Goal: Transaction & Acquisition: Purchase product/service

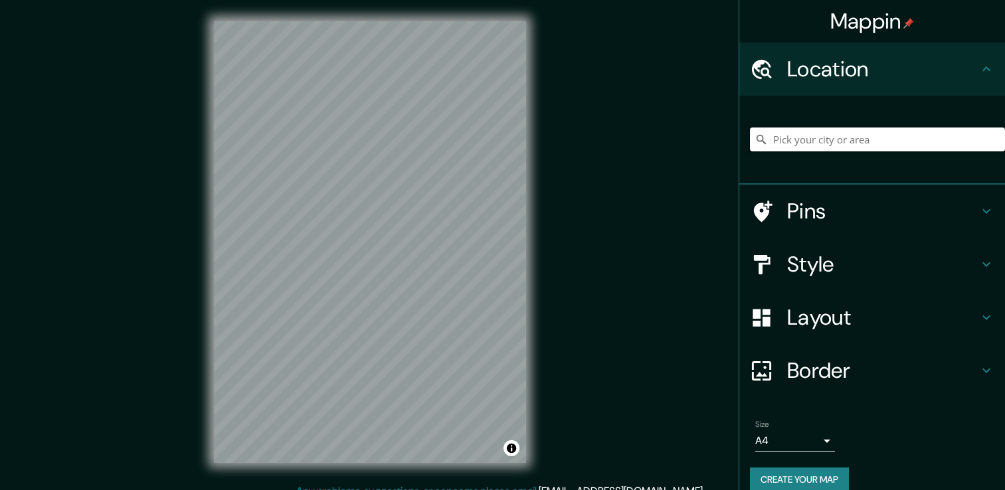
click at [793, 138] on input "Pick your city or area" at bounding box center [877, 140] width 255 height 24
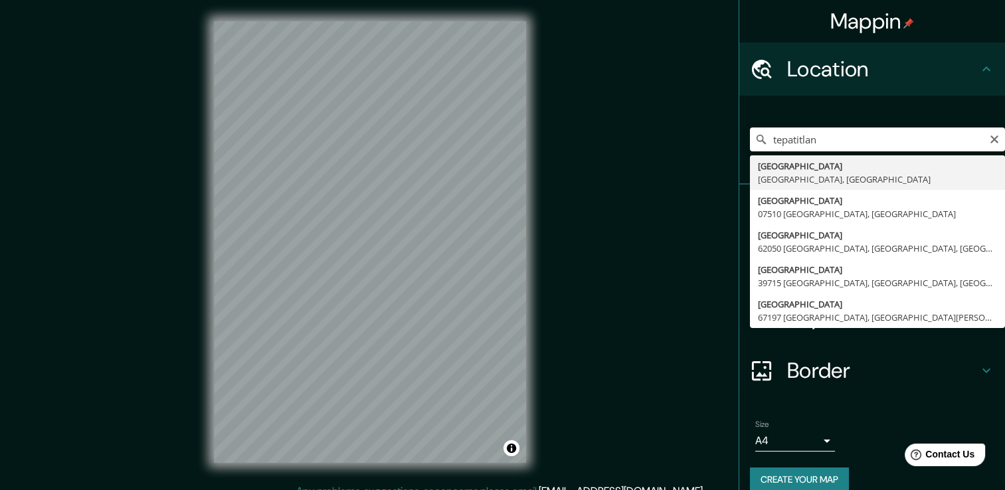
type input "[GEOGRAPHIC_DATA], [GEOGRAPHIC_DATA], [GEOGRAPHIC_DATA]"
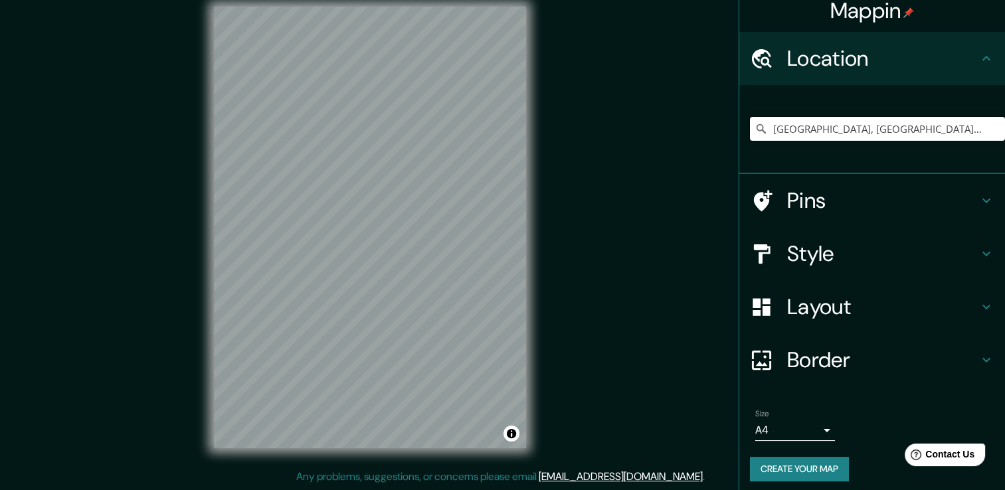
scroll to position [17, 0]
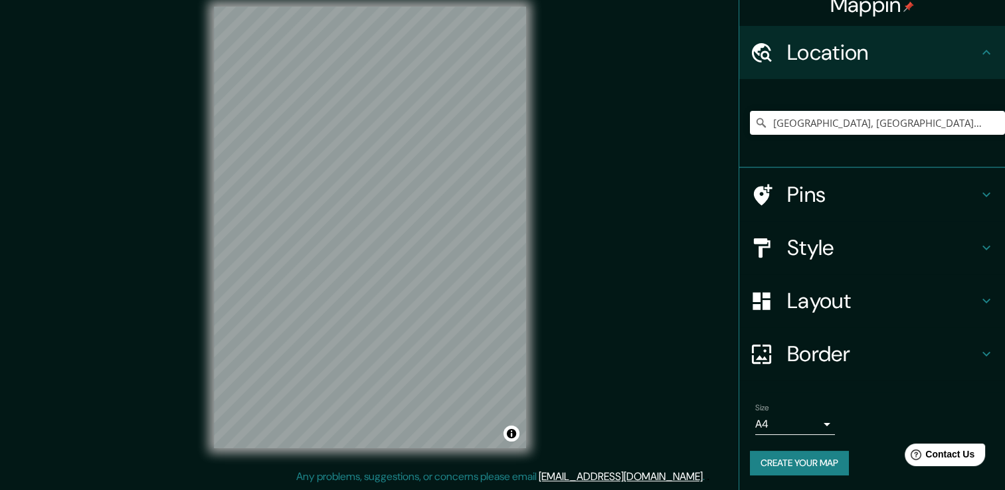
click at [797, 235] on h4 "Style" at bounding box center [882, 248] width 191 height 27
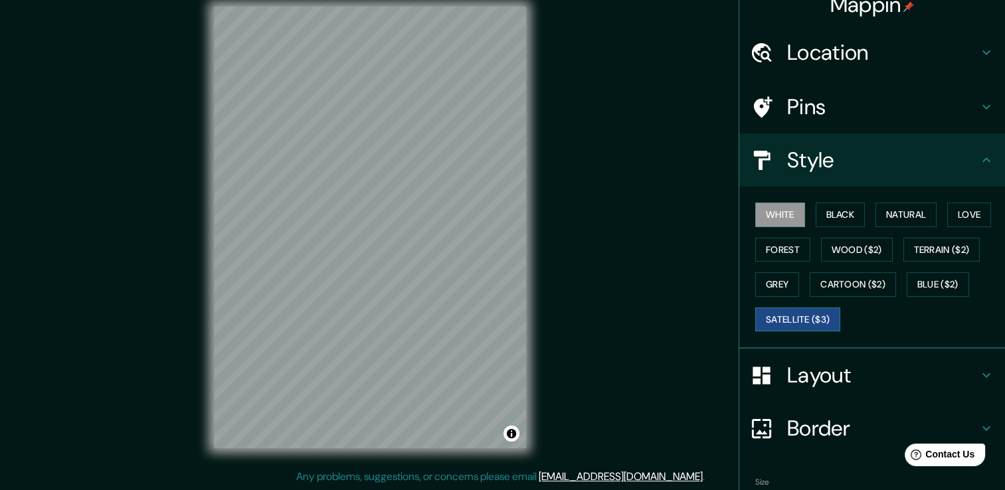
click at [785, 318] on button "Satellite ($3)" at bounding box center [797, 320] width 85 height 25
click at [767, 280] on button "Grey" at bounding box center [777, 284] width 44 height 25
click at [799, 312] on button "Satellite ($3)" at bounding box center [797, 320] width 85 height 25
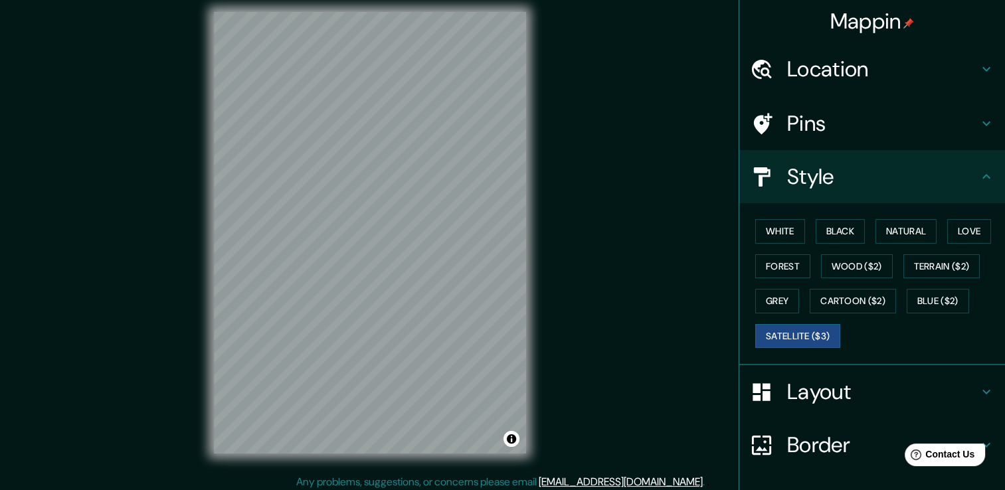
scroll to position [0, 0]
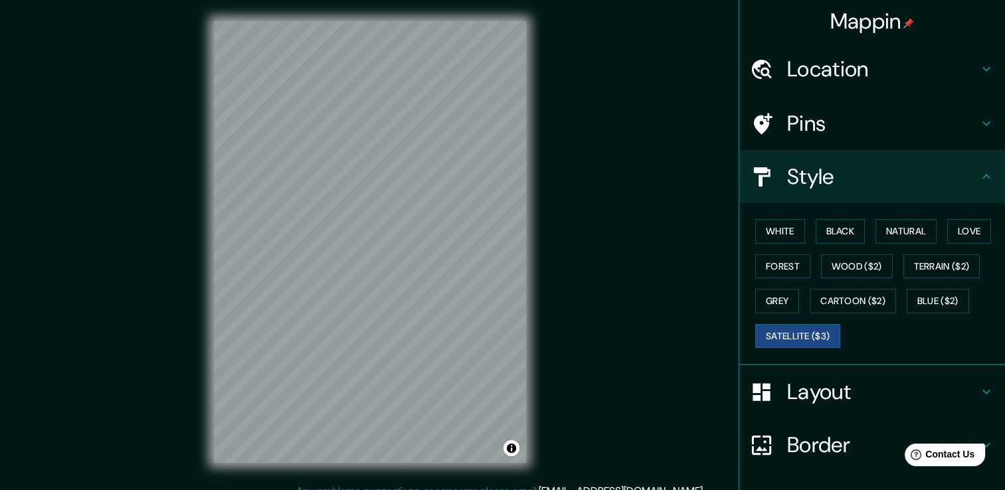
click at [664, 147] on div "Mappin Location Tepatitlán, Jalisco, Mexico Pins Style White Black Natural Love…" at bounding box center [502, 252] width 1005 height 505
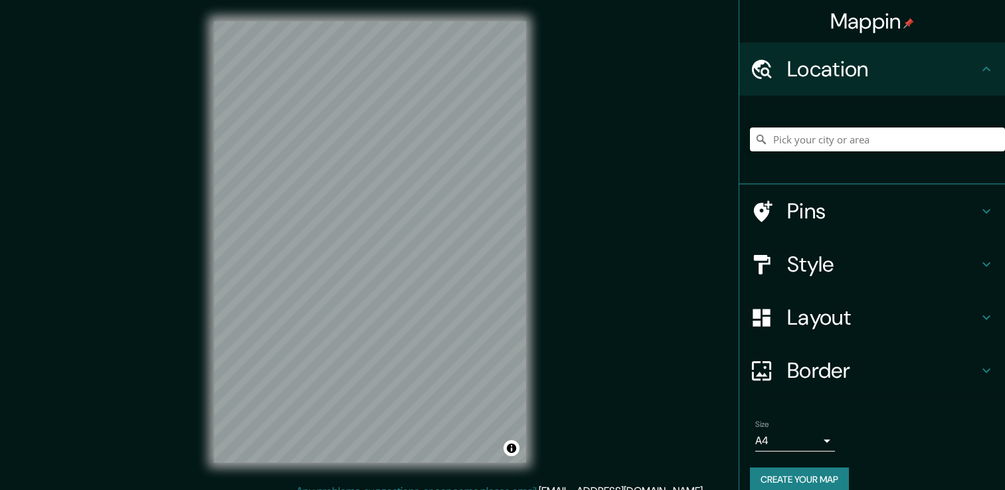
drag, startPoint x: 811, startPoint y: 137, endPoint x: 810, endPoint y: 145, distance: 8.7
click at [810, 145] on input "Pick your city or area" at bounding box center [877, 140] width 255 height 24
type input "Tepatitlán, Jalisco, Mexico"
click at [787, 260] on h4 "Style" at bounding box center [882, 264] width 191 height 27
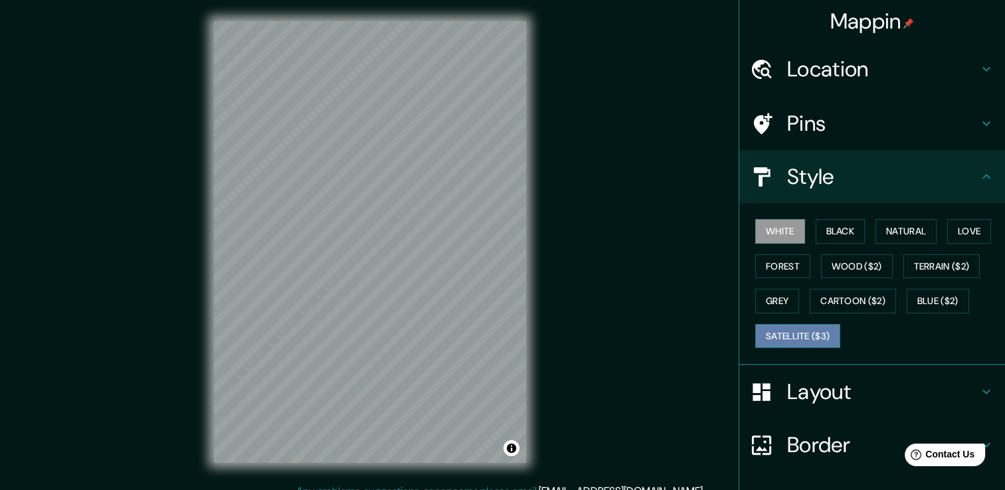
click at [794, 331] on button "Satellite ($3)" at bounding box center [797, 336] width 85 height 25
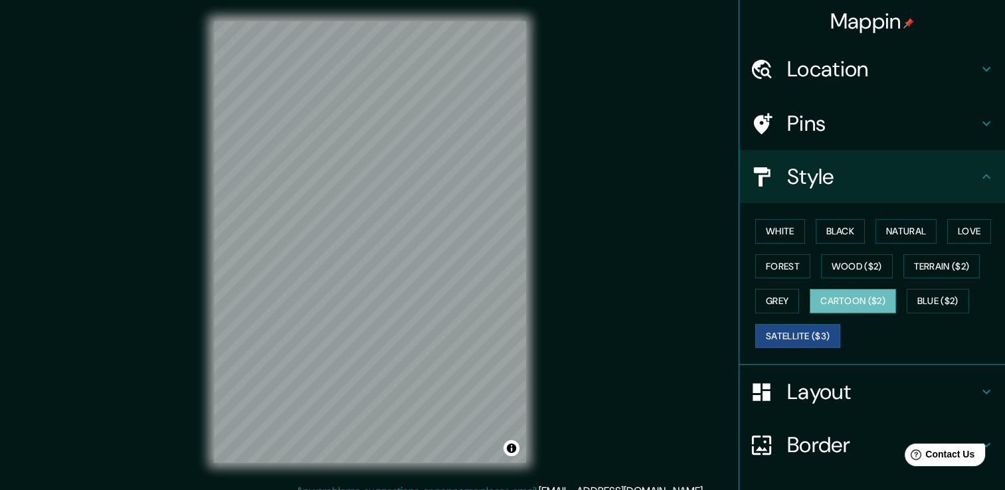
click at [834, 290] on button "Cartoon ($2)" at bounding box center [853, 301] width 86 height 25
click at [787, 336] on button "Satellite ($3)" at bounding box center [797, 336] width 85 height 25
click at [792, 57] on h4 "Location" at bounding box center [882, 69] width 191 height 27
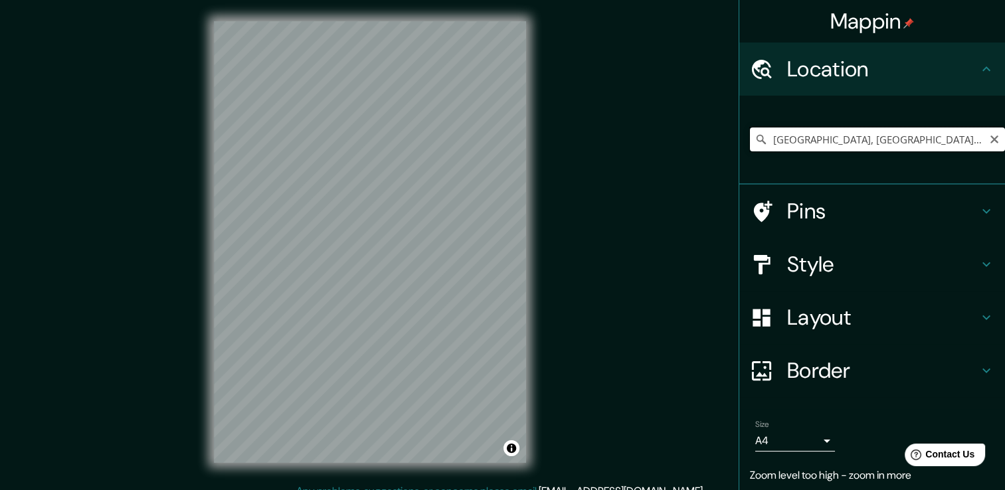
click at [893, 138] on input "Tepatitlán, Jalisco, Mexico" at bounding box center [877, 140] width 255 height 24
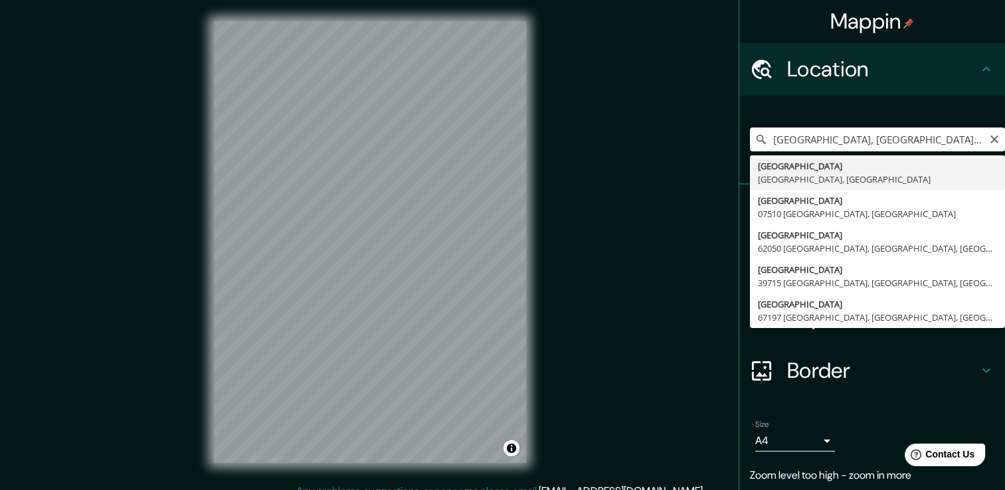
click at [893, 138] on input "Tepatitlán, Jalisco, Mexico" at bounding box center [877, 140] width 255 height 24
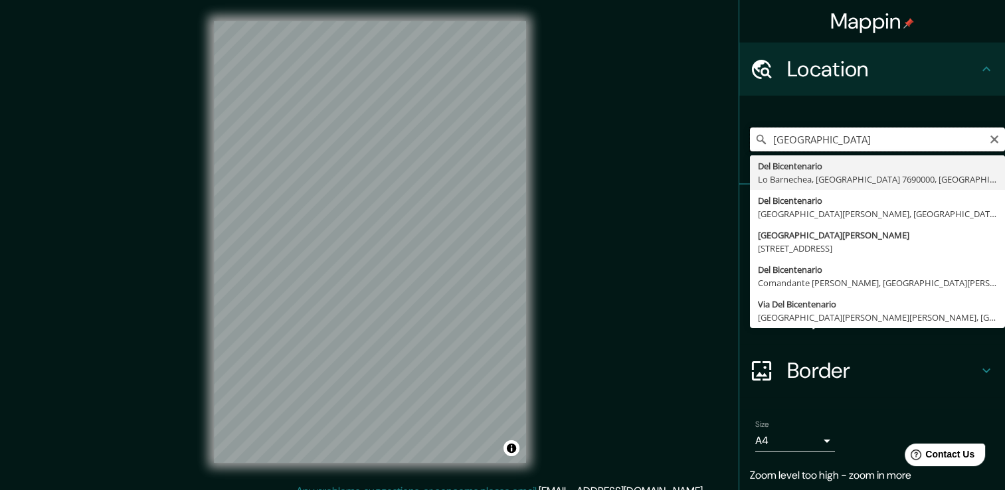
type input "Del Bicentenario, Lo Barnechea, Santiago Metropolitan Region 7690000, Chile"
click at [964, 140] on input "Del Bicentenario, Lo Barnechea, Santiago Metropolitan Region 7690000, Chile" at bounding box center [877, 140] width 255 height 24
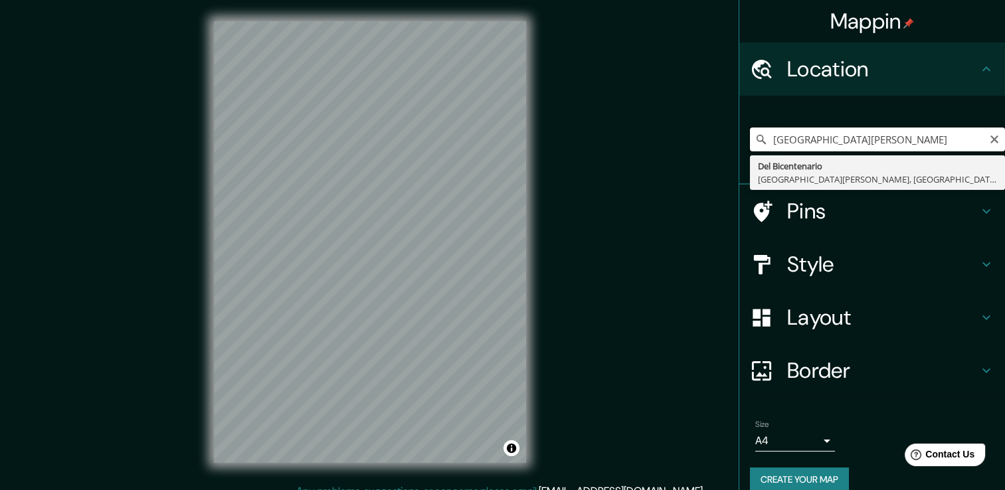
scroll to position [0, 5]
type input "Del Bicentenario, San Antonio, Valparaíso 2660000, Chile"
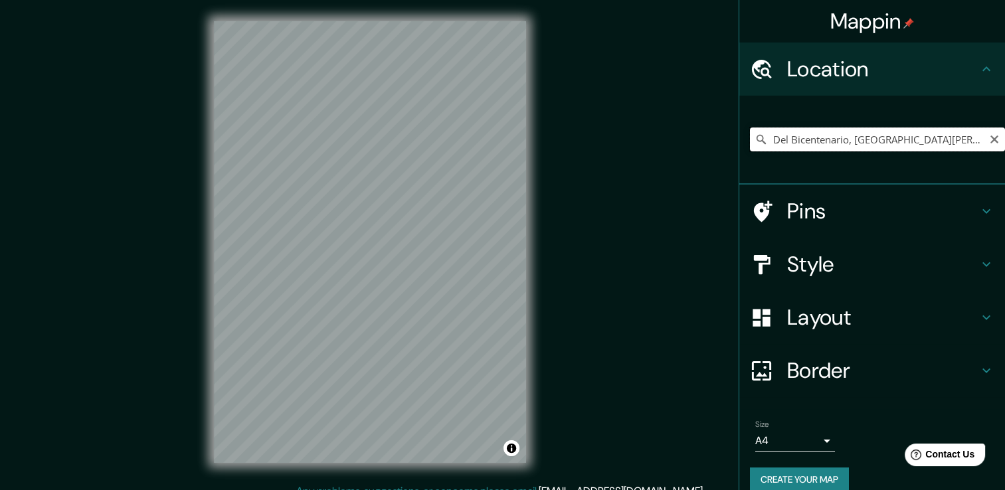
click at [937, 149] on input "Del Bicentenario, San Antonio, Valparaíso 2660000, Chile" at bounding box center [877, 140] width 255 height 24
type input "tepatitlan de morelos"
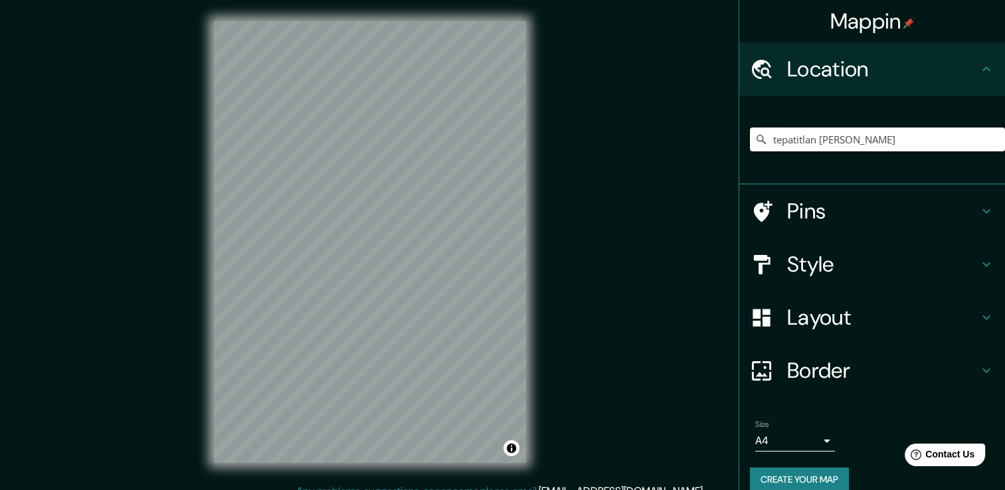
click at [868, 137] on input "tepatitlan de morelos" at bounding box center [877, 140] width 255 height 24
click at [882, 140] on input "tepatitlan de morelos" at bounding box center [877, 140] width 255 height 24
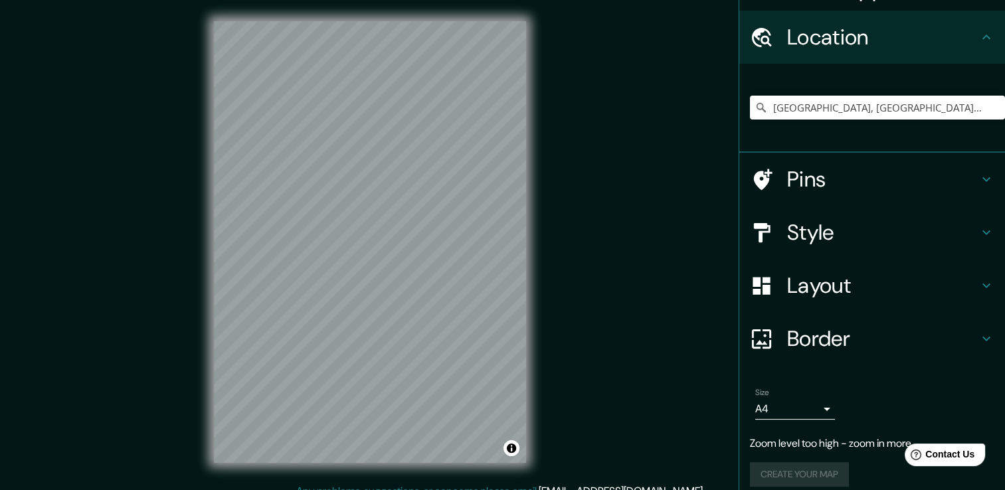
scroll to position [43, 0]
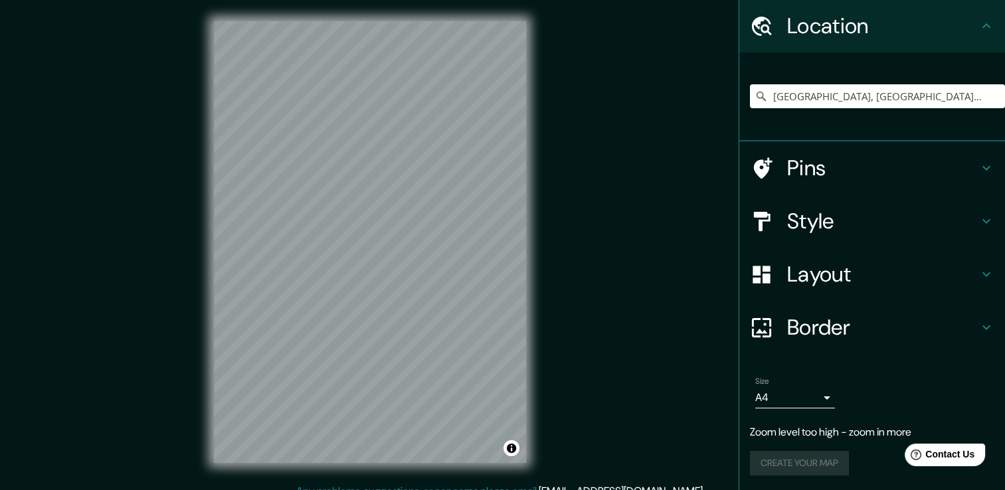
click at [793, 219] on h4 "Style" at bounding box center [882, 221] width 191 height 27
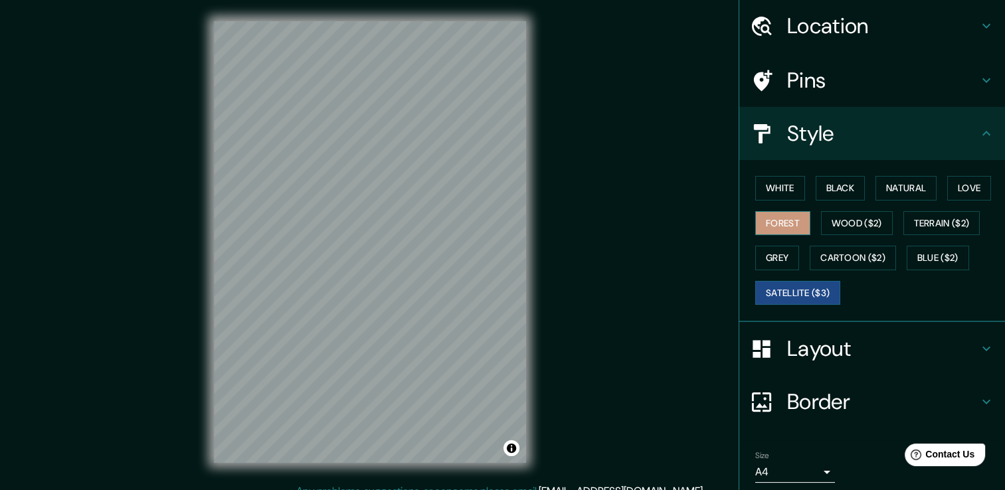
click at [771, 217] on button "Forest" at bounding box center [782, 223] width 55 height 25
click at [777, 189] on button "White" at bounding box center [780, 188] width 50 height 25
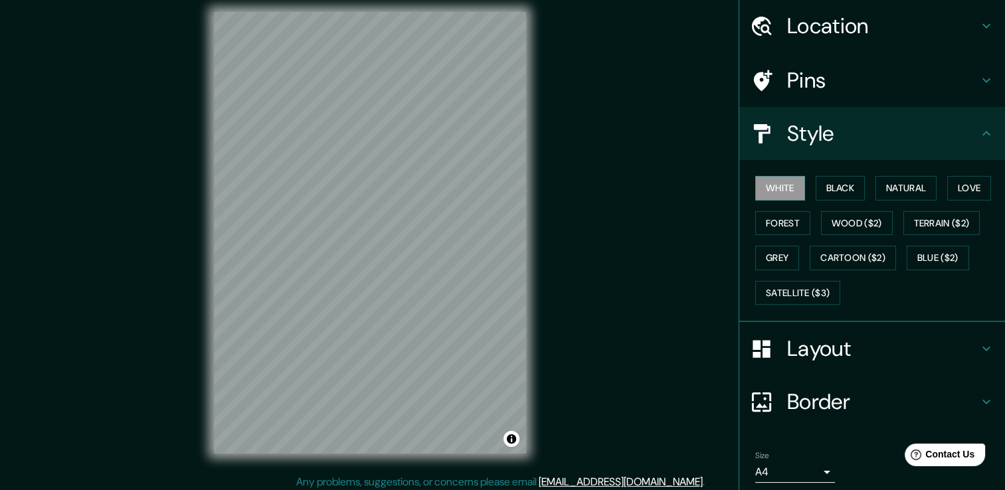
scroll to position [15, 0]
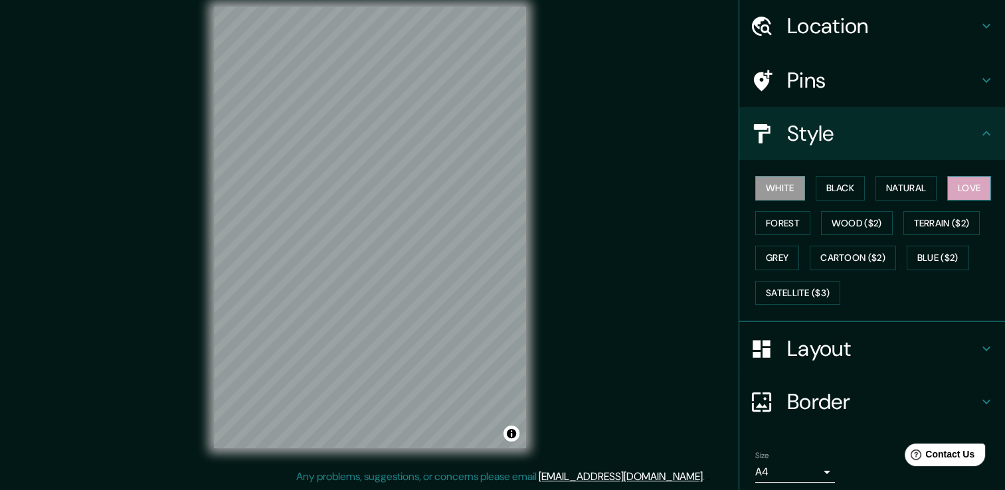
click at [947, 183] on button "Love" at bounding box center [969, 188] width 44 height 25
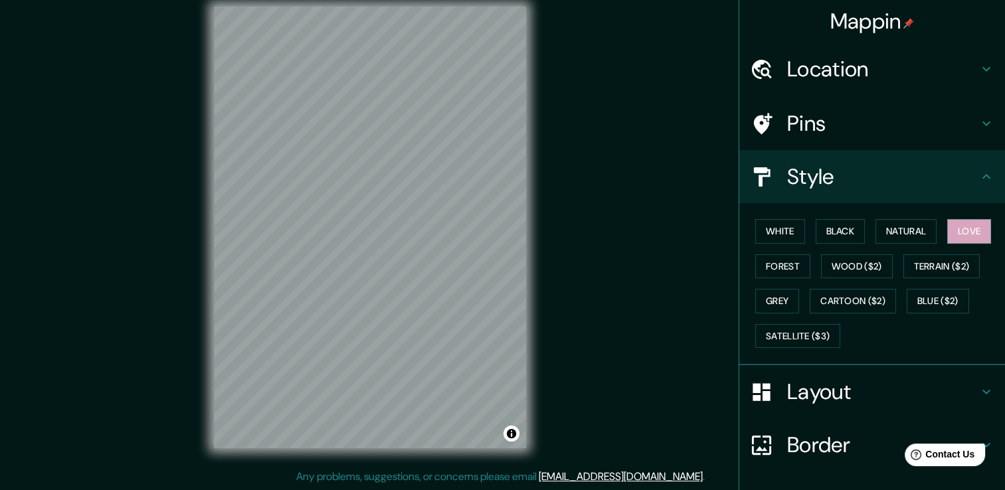
scroll to position [0, 0]
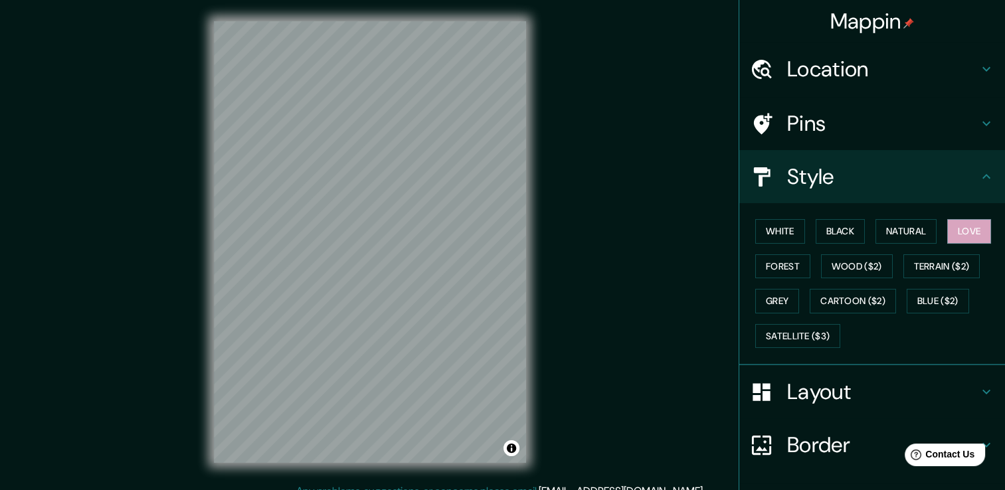
click at [955, 68] on h4 "Location" at bounding box center [882, 69] width 191 height 27
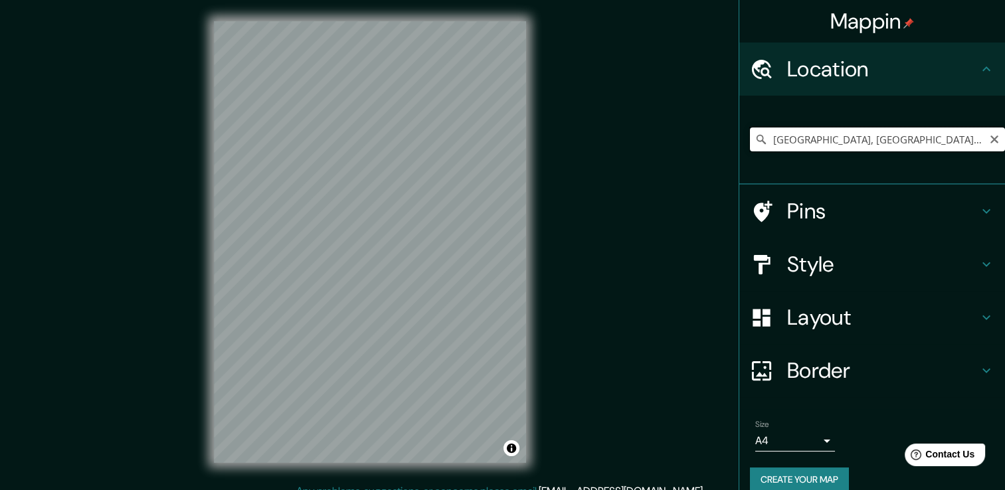
click at [903, 145] on input "Tepatitlán, Jalisco, Mexico" at bounding box center [877, 140] width 255 height 24
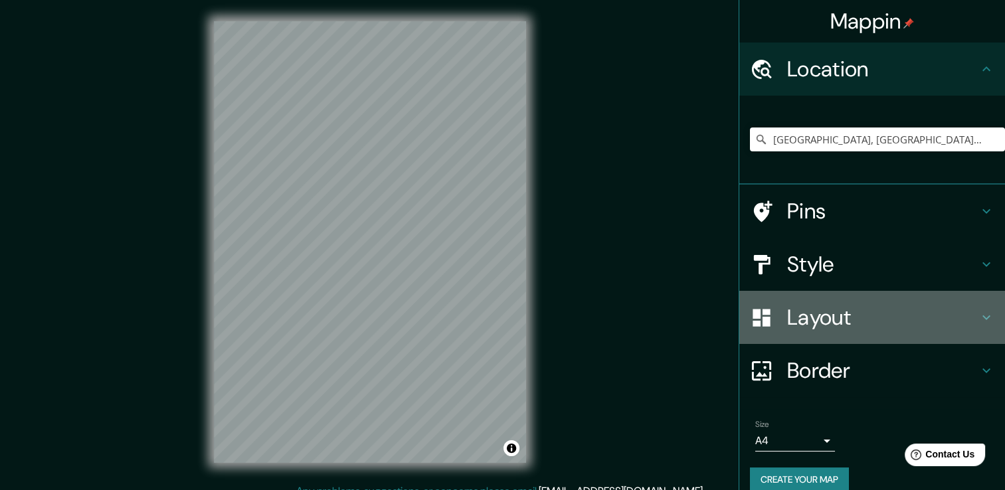
click at [820, 304] on h4 "Layout" at bounding box center [882, 317] width 191 height 27
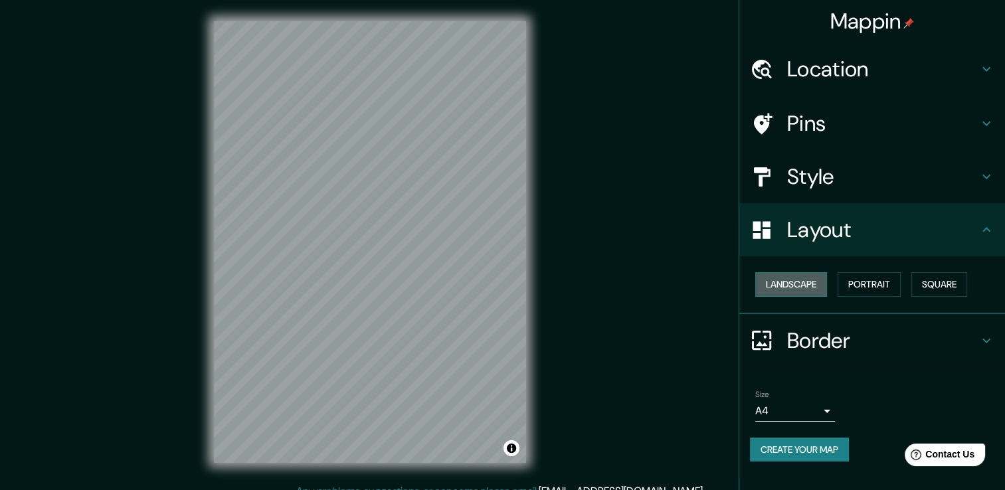
click at [767, 290] on button "Landscape" at bounding box center [791, 284] width 72 height 25
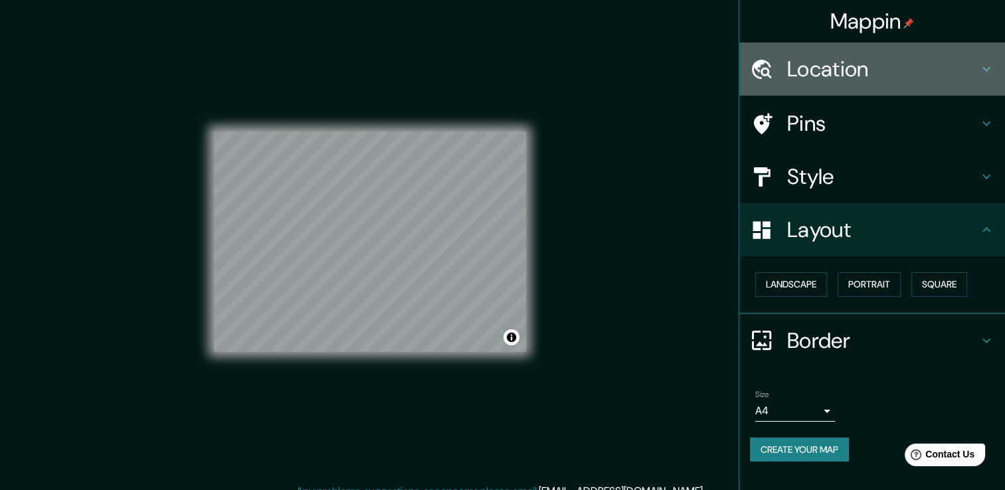
click at [808, 62] on h4 "Location" at bounding box center [882, 69] width 191 height 27
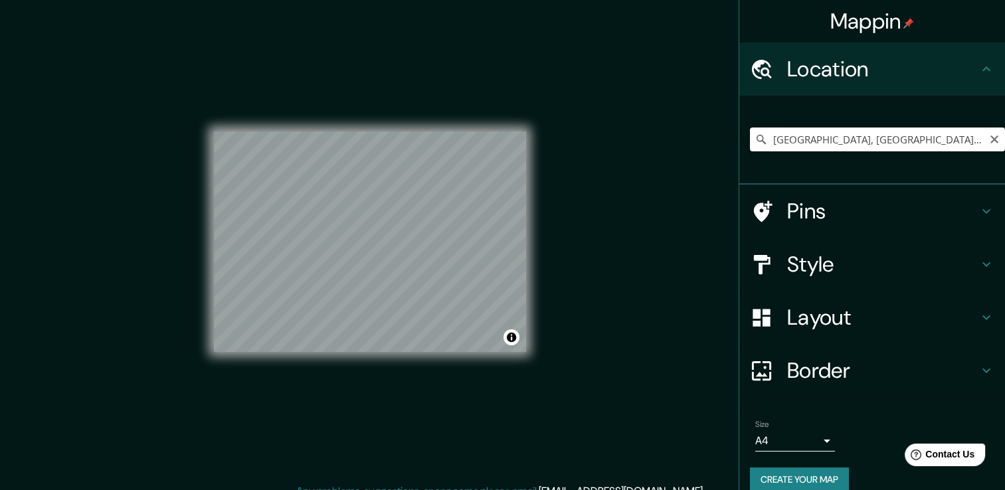
click at [894, 140] on input "Tepatitlán, Jalisco, Mexico" at bounding box center [877, 140] width 255 height 24
click at [901, 126] on div "Tepatitlán, Jalisco, Mexico" at bounding box center [877, 139] width 255 height 66
click at [927, 154] on div "Tepatitlán, Jalisco, Mexico" at bounding box center [877, 139] width 255 height 66
click at [933, 142] on input "Tepatitlán, Jalisco, Mexico" at bounding box center [877, 140] width 255 height 24
click at [366, 125] on div "© Mapbox © OpenStreetMap Improve this map" at bounding box center [370, 241] width 312 height 441
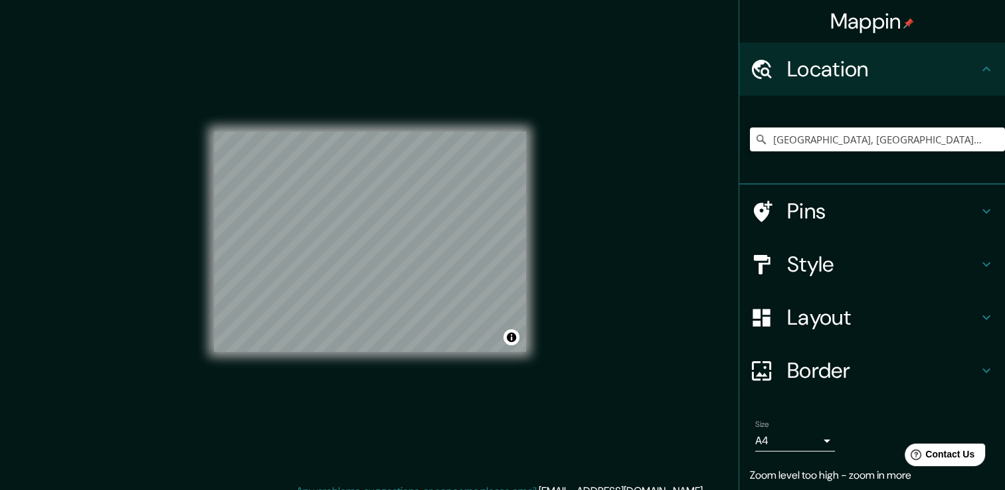
click at [797, 207] on h4 "Pins" at bounding box center [882, 211] width 191 height 27
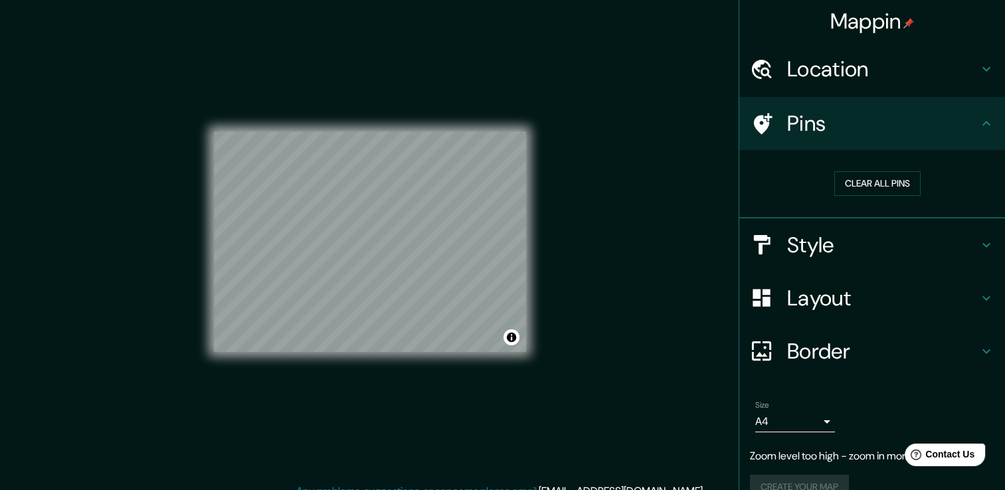
click at [888, 74] on h4 "Location" at bounding box center [882, 69] width 191 height 27
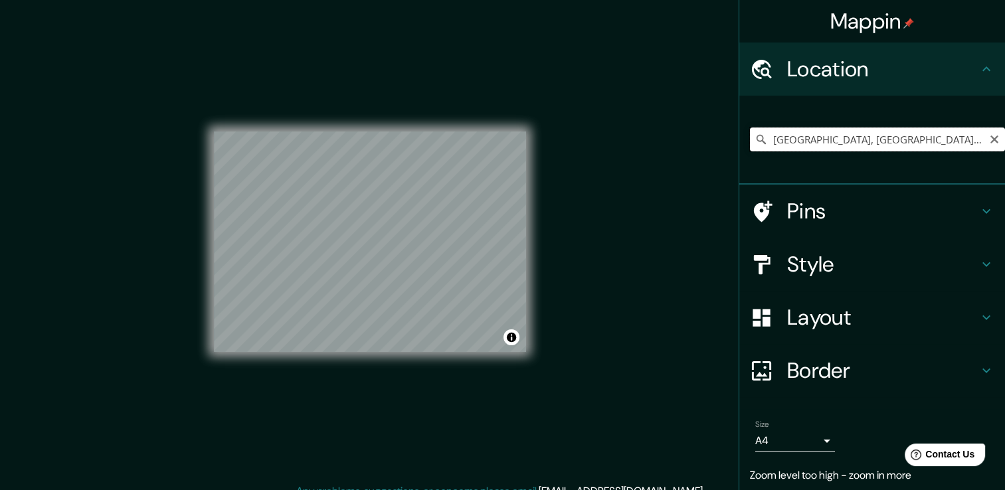
drag, startPoint x: 910, startPoint y: 136, endPoint x: 903, endPoint y: 138, distance: 6.9
click at [905, 140] on input "Tepatitlán, Jalisco, Mexico" at bounding box center [877, 140] width 255 height 24
click at [905, 142] on input "Tepatitlán, Jalisco, Mexico" at bounding box center [877, 140] width 255 height 24
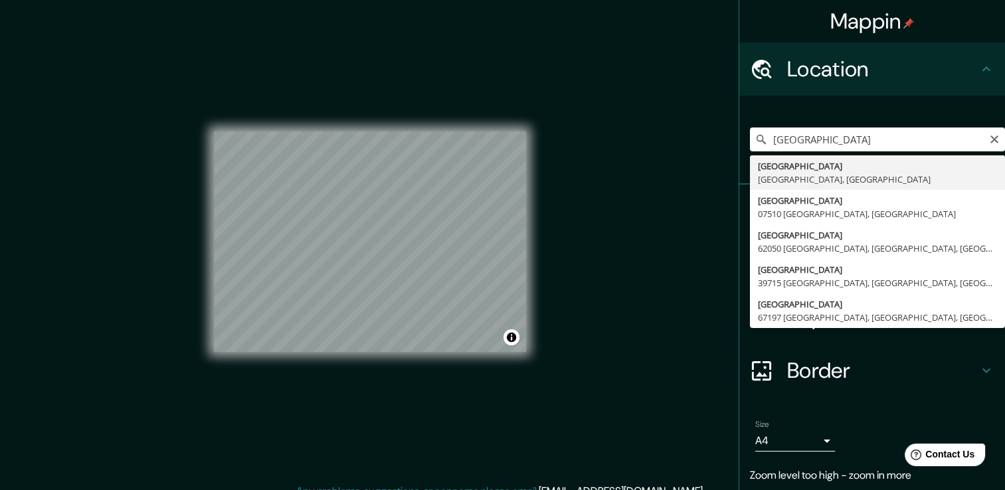
type input "Tepatitlán, Jalisco, Mexico"
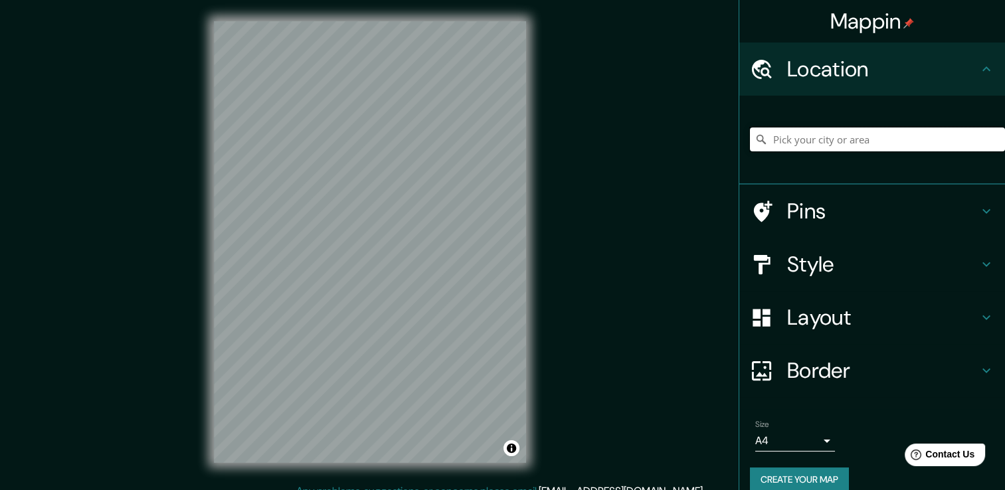
click at [832, 144] on input "Pick your city or area" at bounding box center [877, 140] width 255 height 24
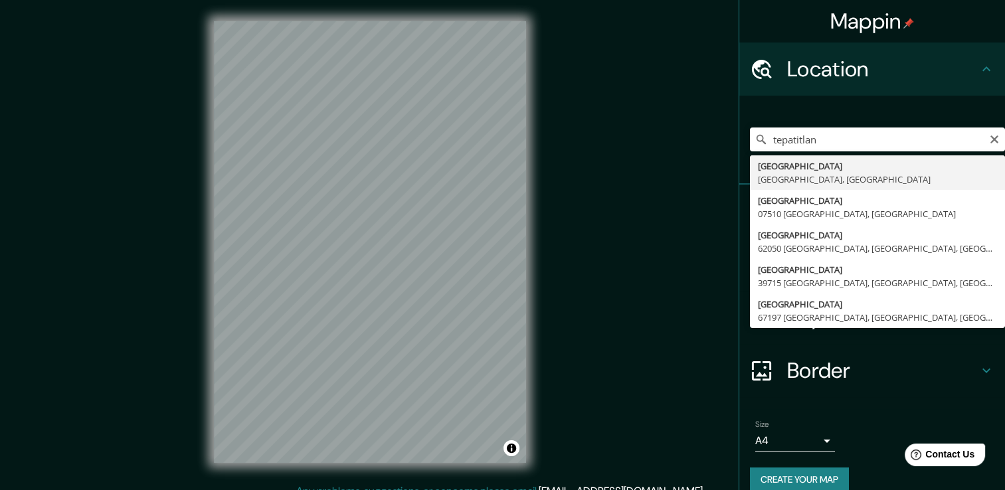
type input "Tepatitlán, Jalisco, Mexico"
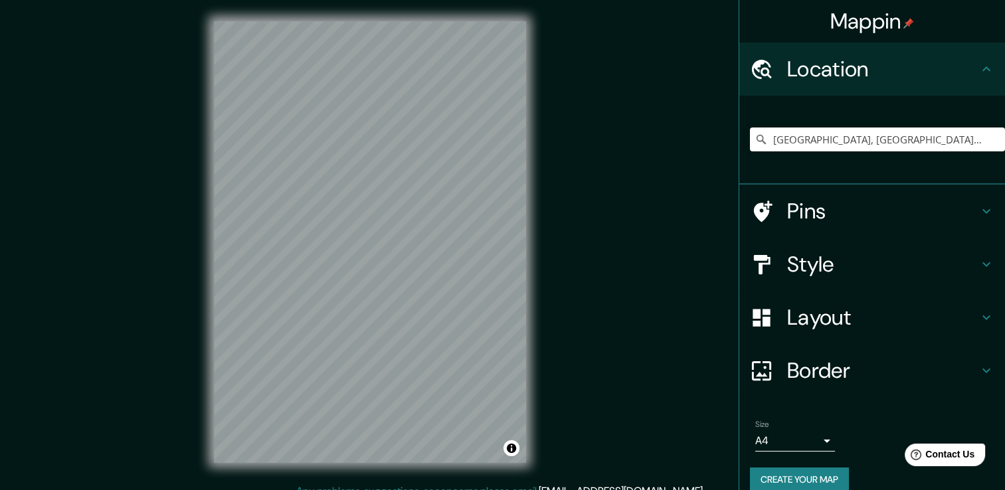
click at [852, 262] on h4 "Style" at bounding box center [882, 264] width 191 height 27
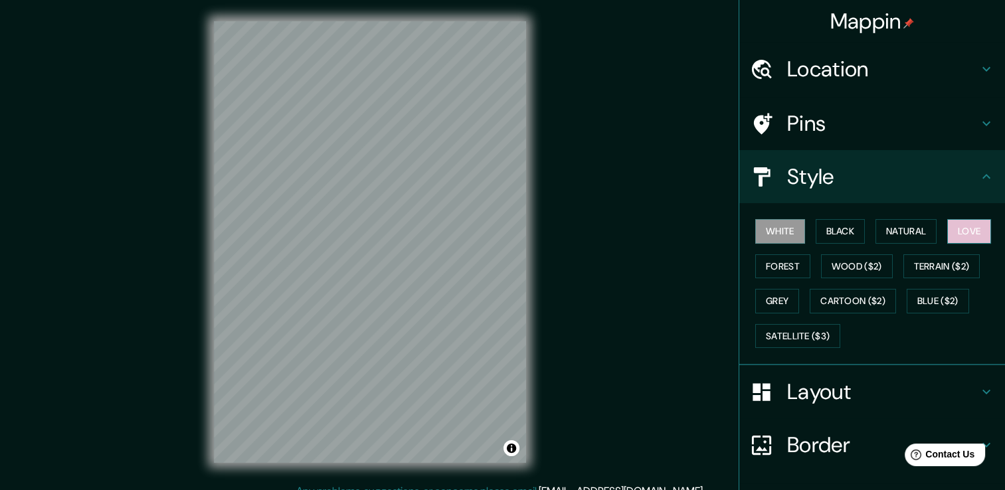
click at [962, 223] on button "Love" at bounding box center [969, 231] width 44 height 25
click at [799, 394] on h4 "Layout" at bounding box center [882, 392] width 191 height 27
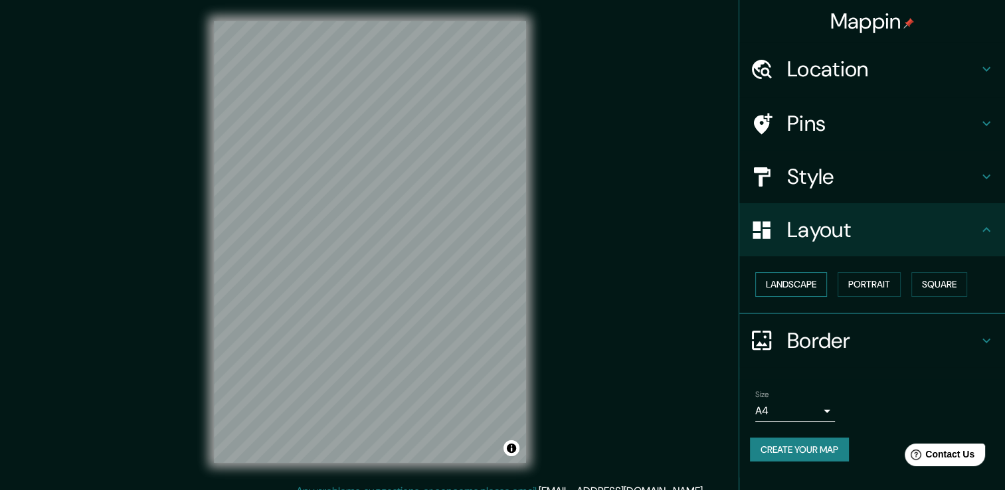
click at [776, 278] on button "Landscape" at bounding box center [791, 284] width 72 height 25
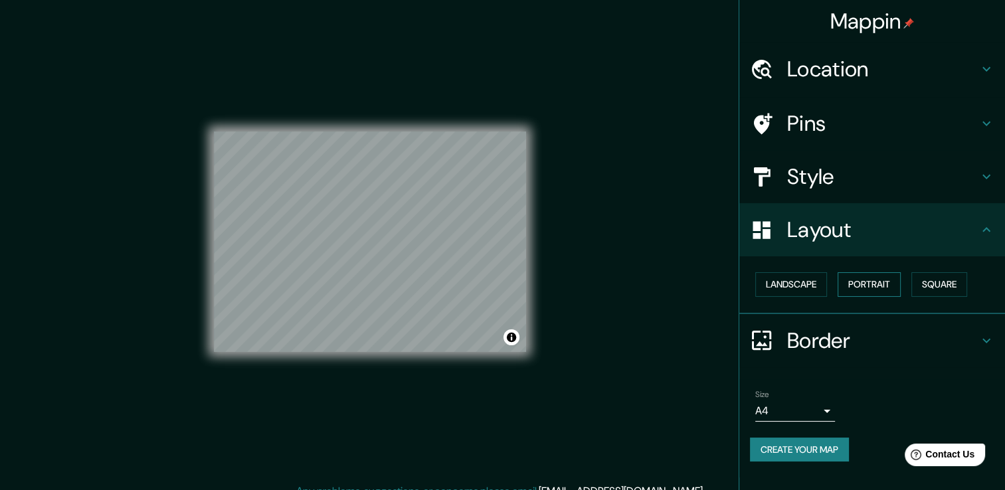
click at [870, 278] on button "Portrait" at bounding box center [869, 284] width 63 height 25
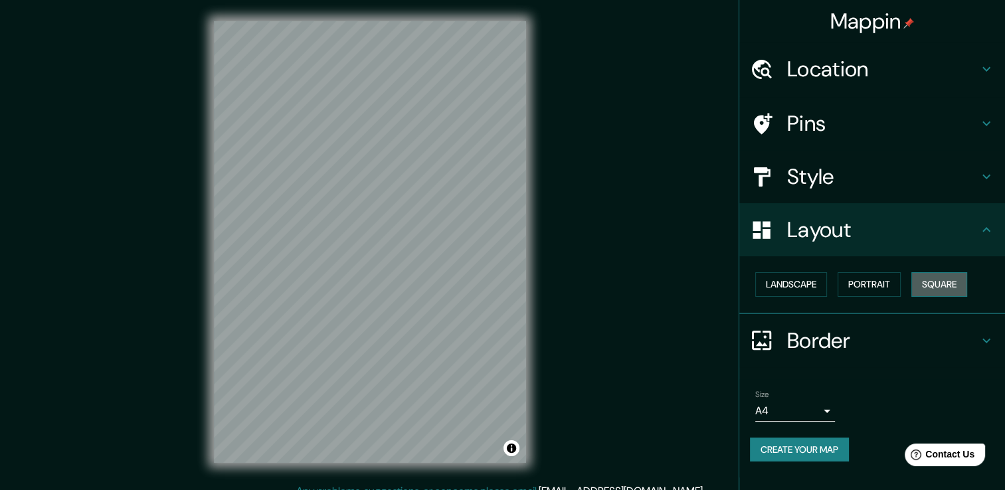
click at [926, 280] on button "Square" at bounding box center [939, 284] width 56 height 25
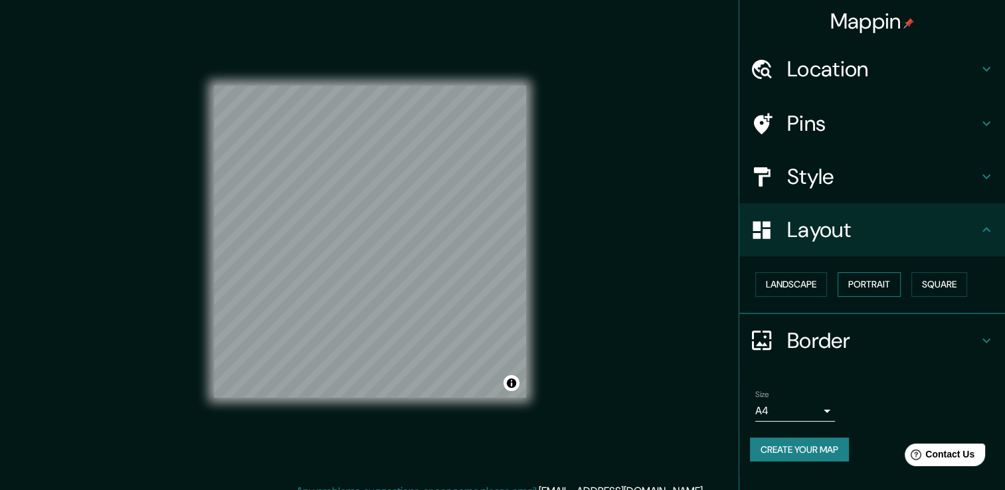
click at [879, 283] on button "Portrait" at bounding box center [869, 284] width 63 height 25
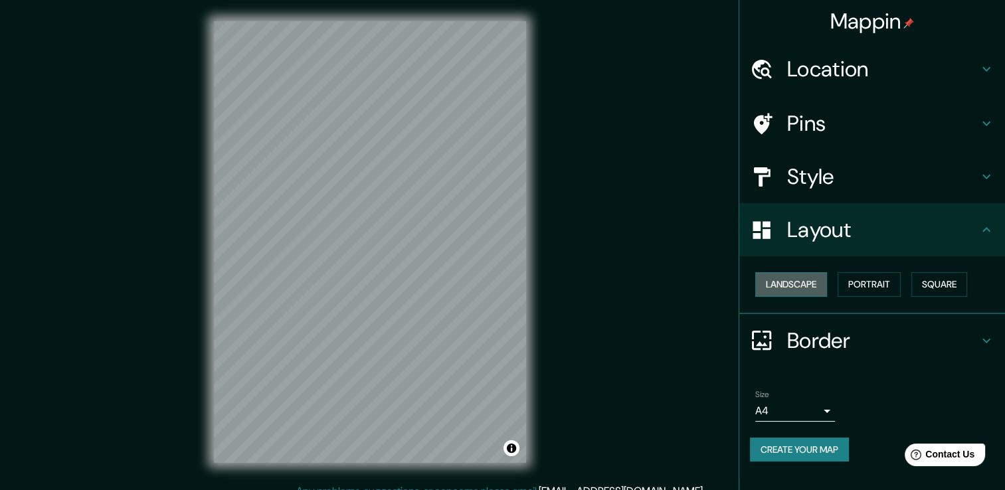
click at [777, 280] on button "Landscape" at bounding box center [791, 284] width 72 height 25
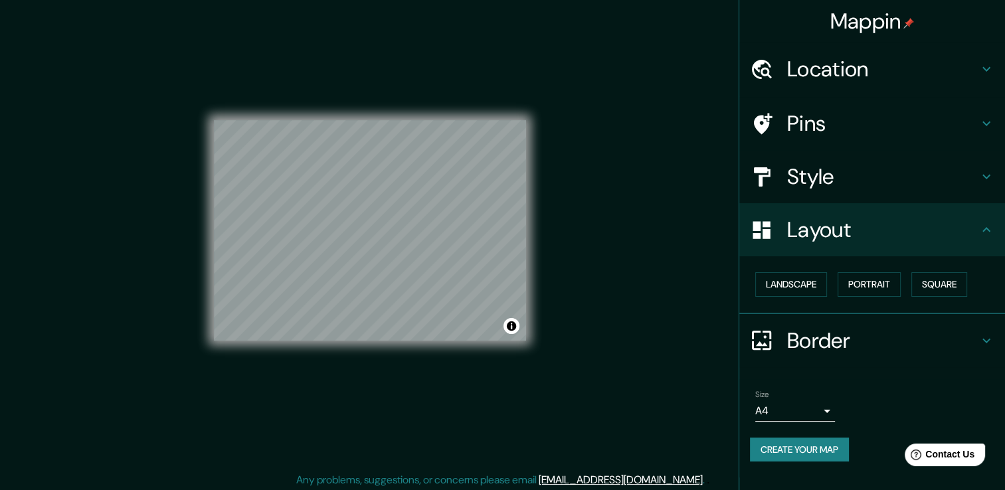
scroll to position [15, 0]
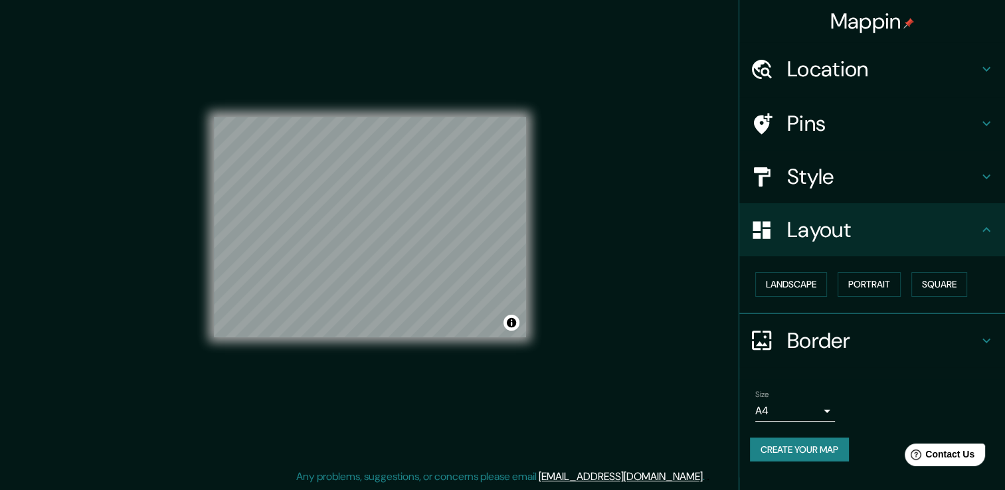
click at [792, 442] on button "Create your map" at bounding box center [799, 450] width 99 height 25
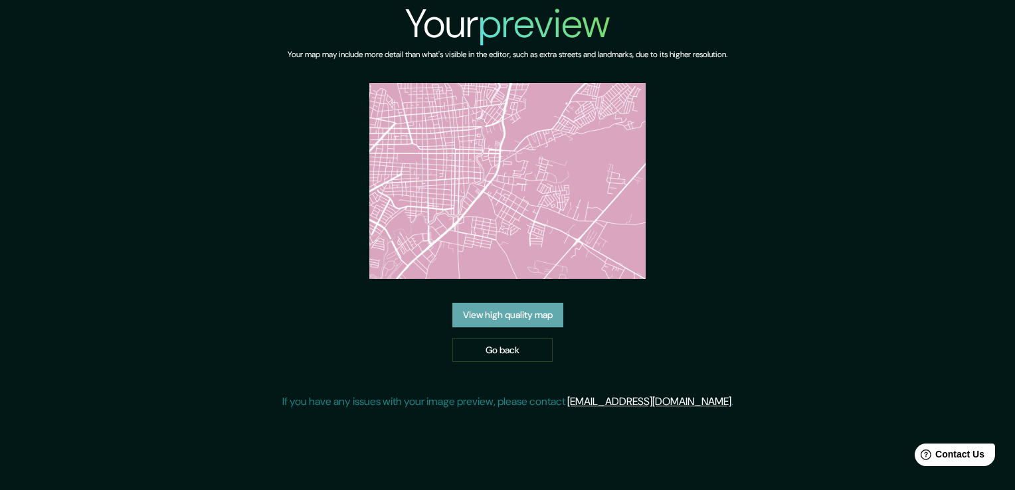
click at [531, 312] on link "View high quality map" at bounding box center [507, 315] width 111 height 25
click at [519, 317] on link "View high quality map" at bounding box center [507, 315] width 111 height 25
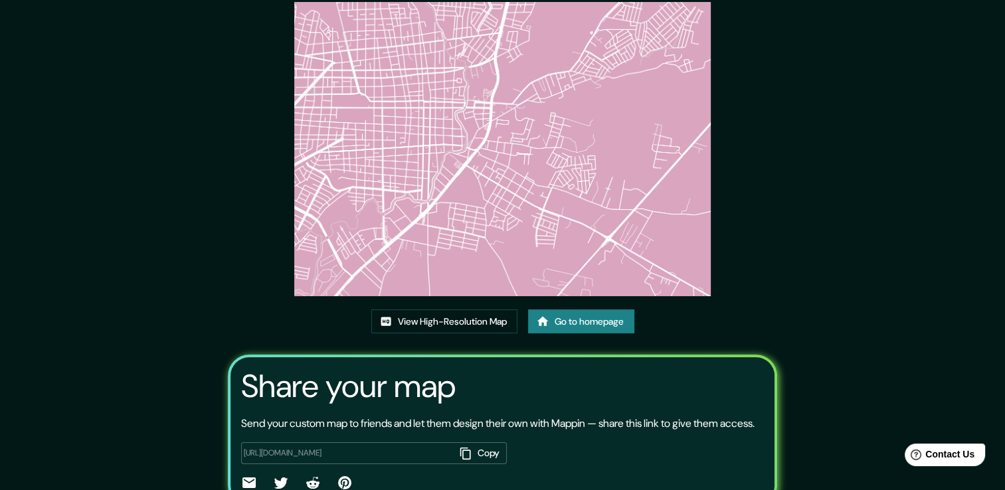
scroll to position [136, 0]
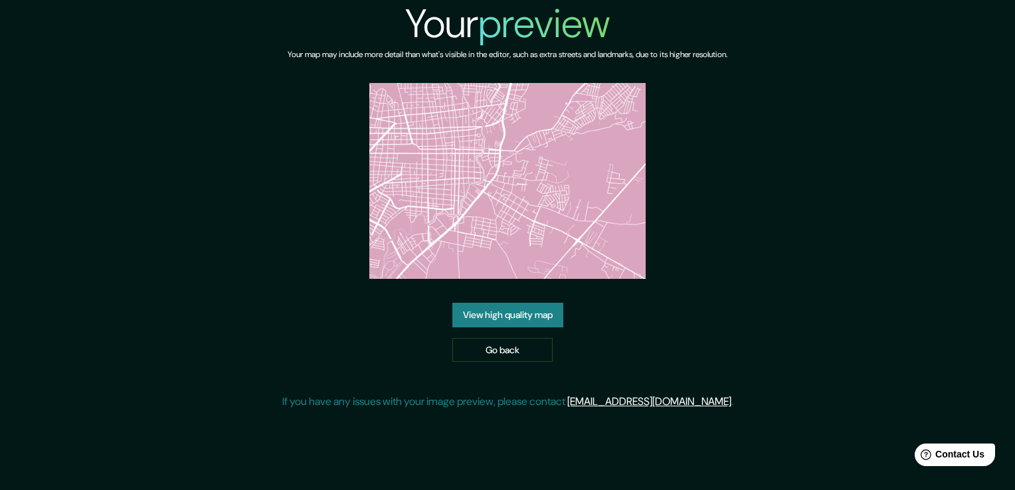
click at [492, 199] on img at bounding box center [507, 181] width 277 height 196
